Goal: Information Seeking & Learning: Find specific fact

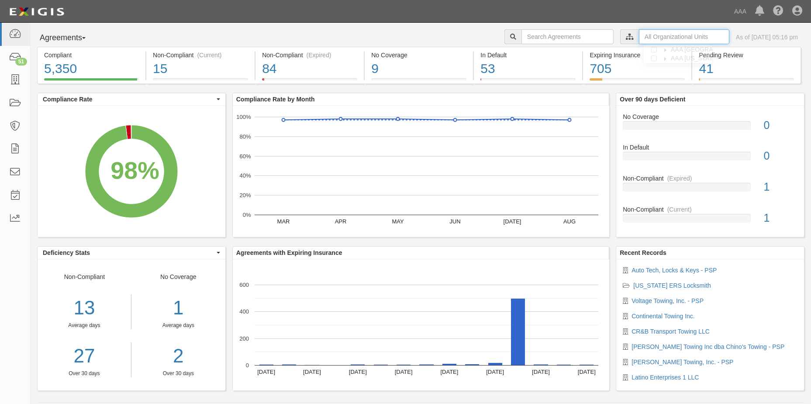
click at [652, 36] on input "text" at bounding box center [684, 36] width 90 height 15
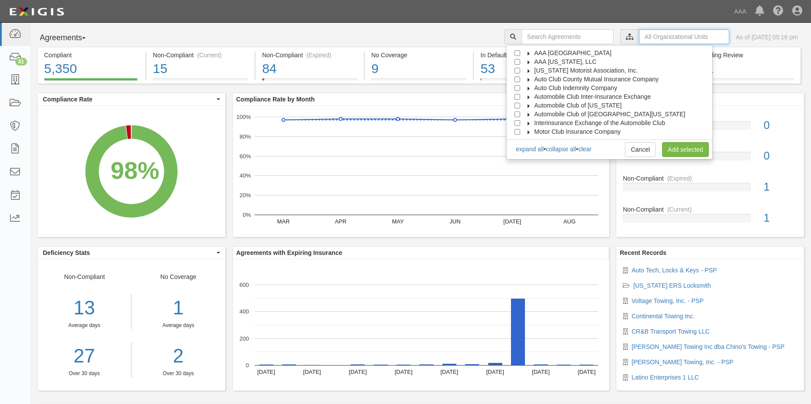
scroll to position [35, 0]
click at [545, 104] on span "Automobile Club of [GEOGRAPHIC_DATA][US_STATE]" at bounding box center [609, 104] width 151 height 7
click at [520, 104] on input "Automobile Club of Southern California" at bounding box center [518, 105] width 6 height 6
checkbox input "true"
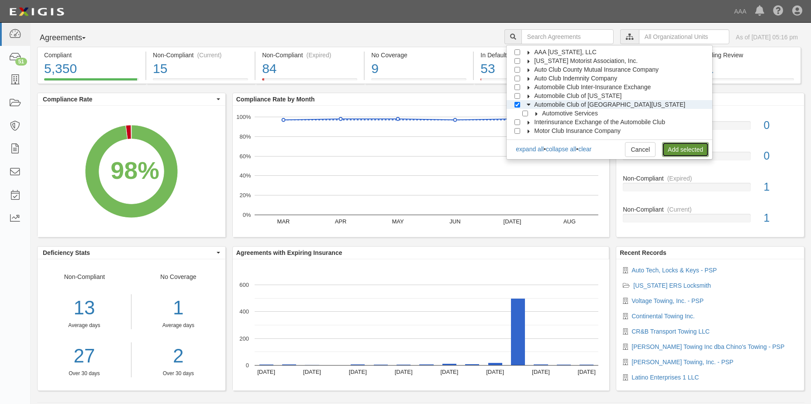
click at [680, 151] on link "Add selected" at bounding box center [685, 149] width 47 height 15
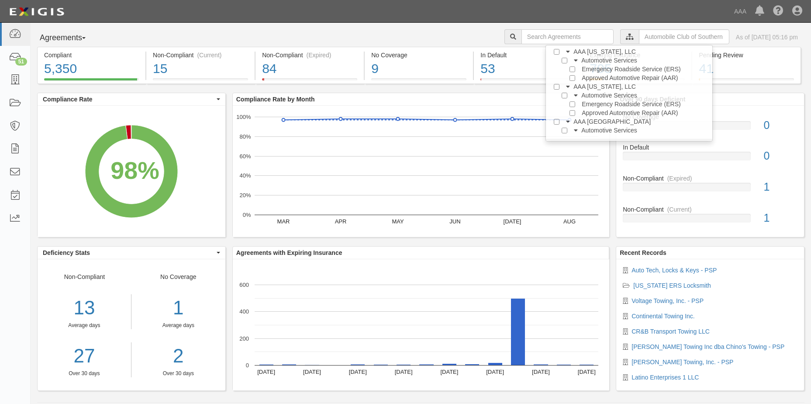
scroll to position [0, 0]
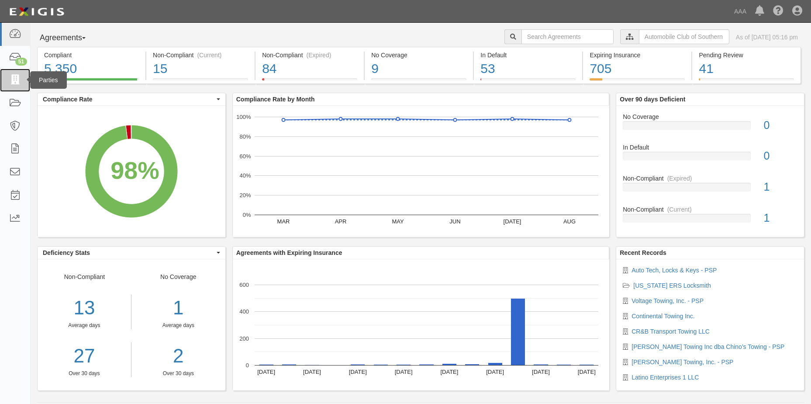
click at [14, 82] on icon at bounding box center [15, 80] width 12 height 10
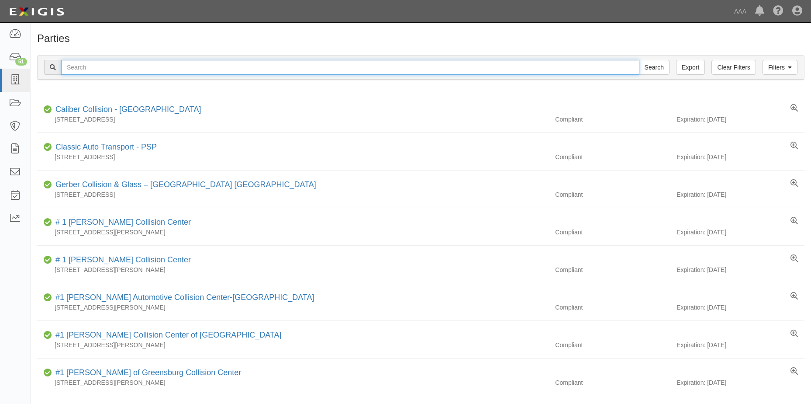
click at [111, 69] on input "text" at bounding box center [350, 67] width 578 height 15
type input "United Towing &Transport West Covina"
click at [658, 66] on input "Search" at bounding box center [654, 67] width 31 height 15
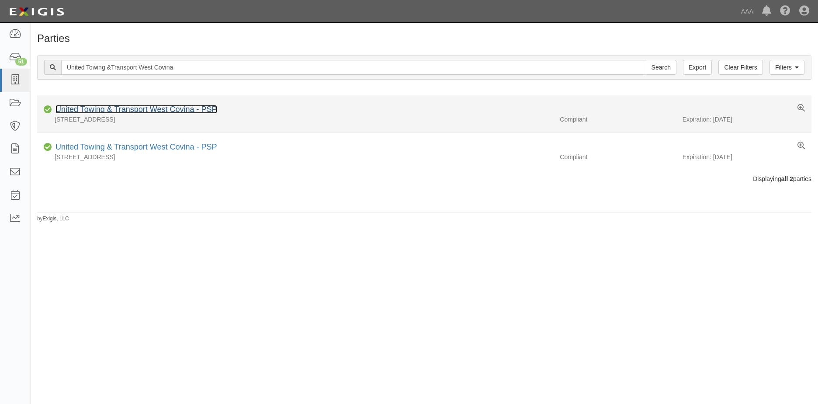
click at [127, 111] on link "United Towing & Transport West Covina - PSP" at bounding box center [136, 109] width 162 height 9
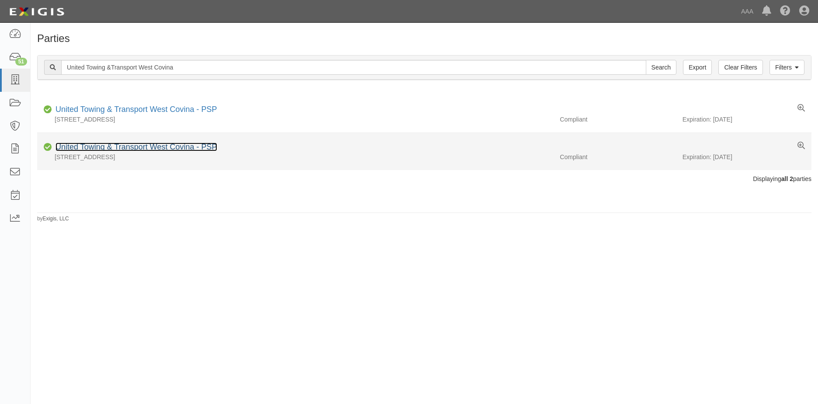
click at [123, 148] on link "United Towing & Transport West Covina - PSP" at bounding box center [136, 146] width 162 height 9
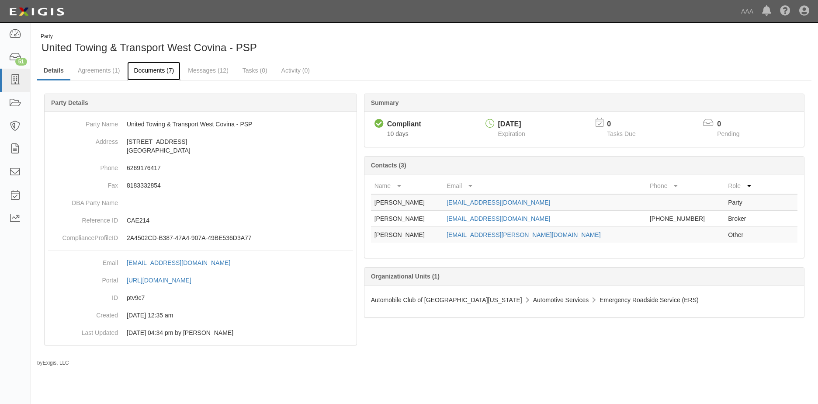
click at [156, 72] on link "Documents (7)" at bounding box center [153, 71] width 53 height 19
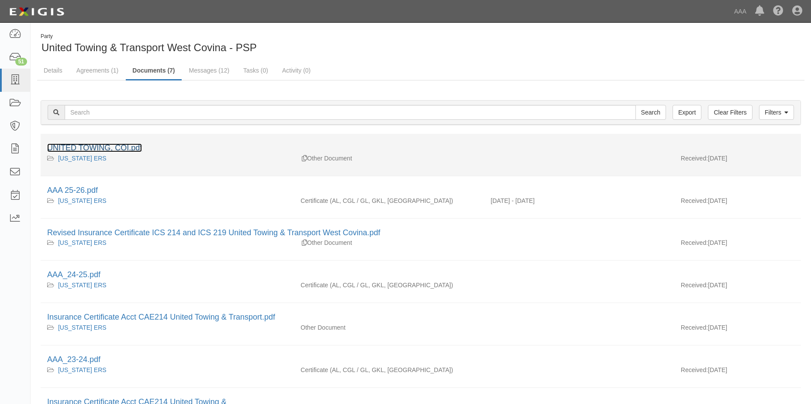
click at [84, 149] on link "UNITED TOWING, COI.pdf" at bounding box center [94, 147] width 95 height 9
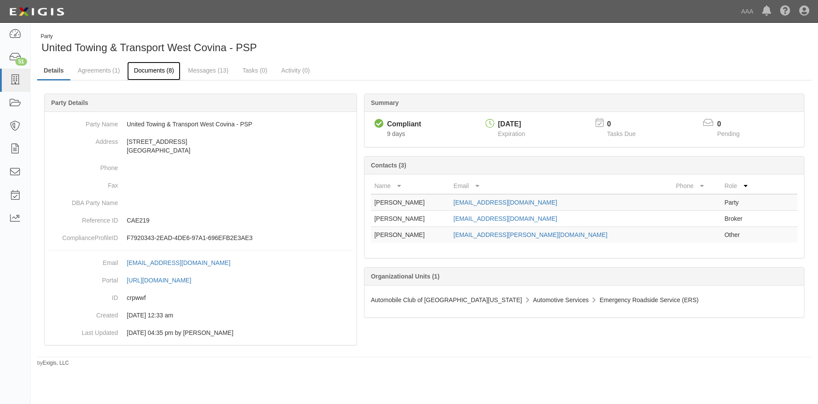
click at [159, 72] on link "Documents (8)" at bounding box center [153, 71] width 53 height 19
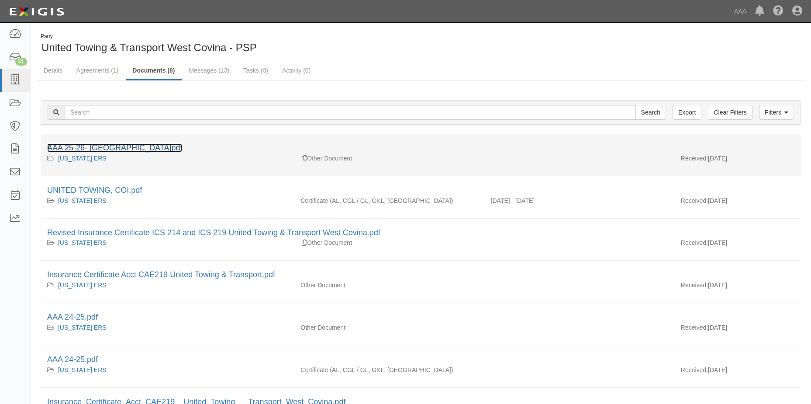
click at [114, 148] on link "AAA 25-26- West Covina.pdf" at bounding box center [114, 147] width 135 height 9
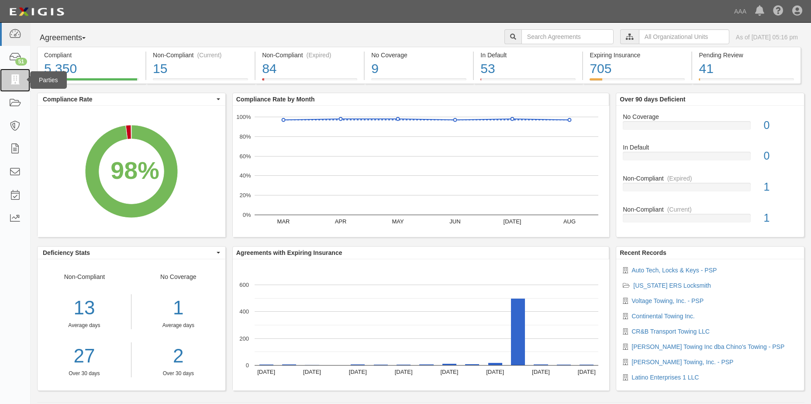
click at [13, 82] on icon at bounding box center [15, 80] width 12 height 10
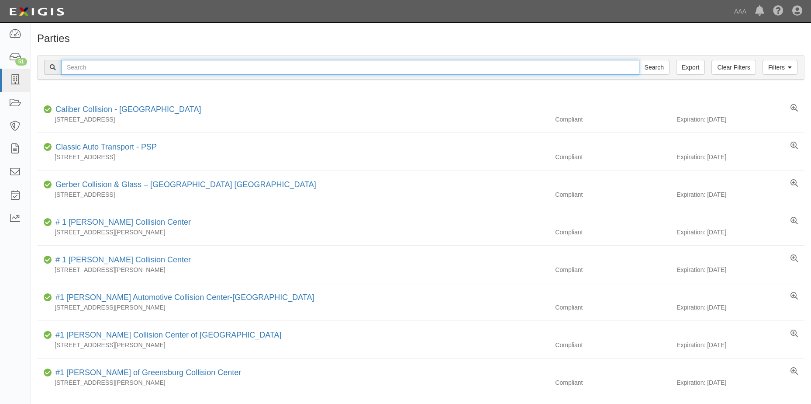
click at [156, 68] on input "text" at bounding box center [350, 67] width 578 height 15
type input "Diamond Towing and Recovery"
click at [649, 71] on input "Search" at bounding box center [654, 67] width 31 height 15
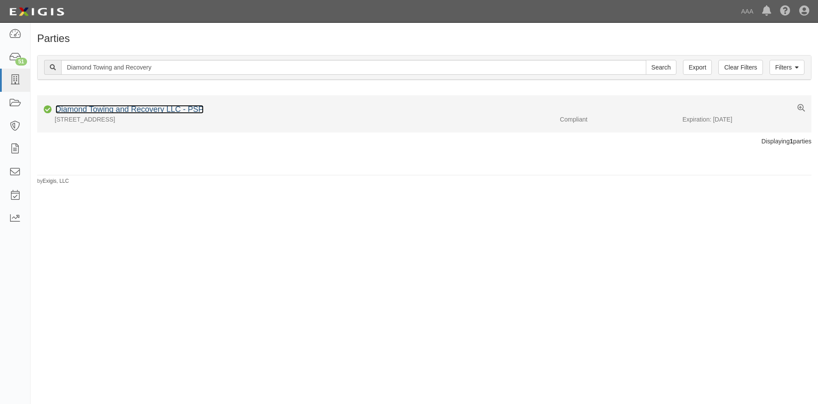
click at [115, 111] on link "Diamond Towing and Recovery LLC - PSP" at bounding box center [129, 109] width 148 height 9
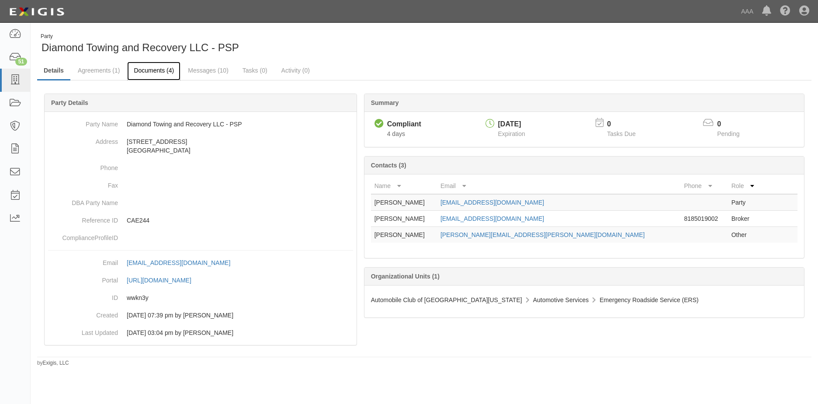
click at [156, 72] on link "Documents (4)" at bounding box center [153, 71] width 53 height 19
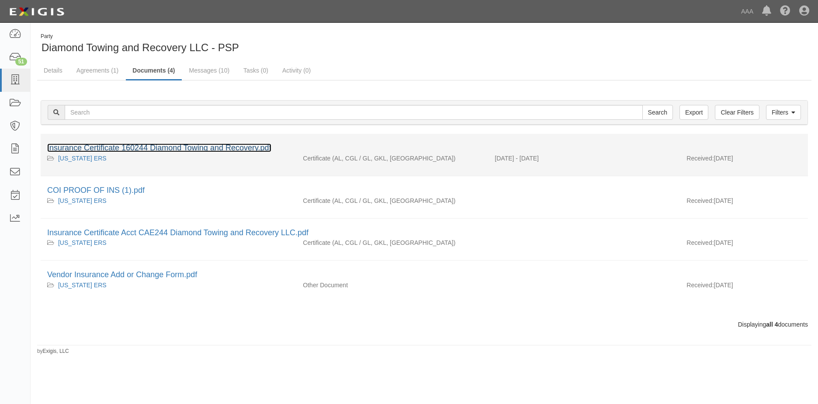
click at [123, 148] on link "Insurance Certificate 160244 Diamond Towing and Recovery.pdf" at bounding box center [159, 147] width 224 height 9
